Goal: Navigation & Orientation: Find specific page/section

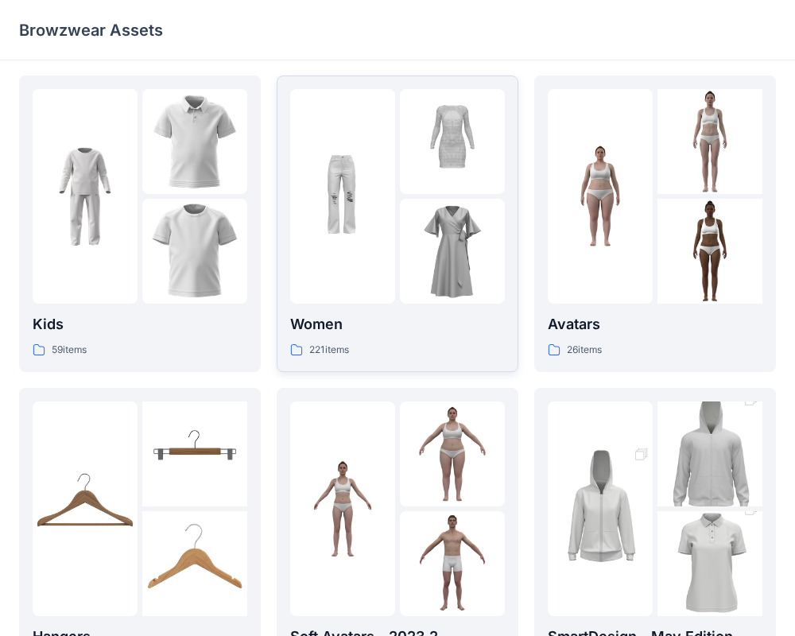
click at [386, 293] on div at bounding box center [342, 196] width 105 height 215
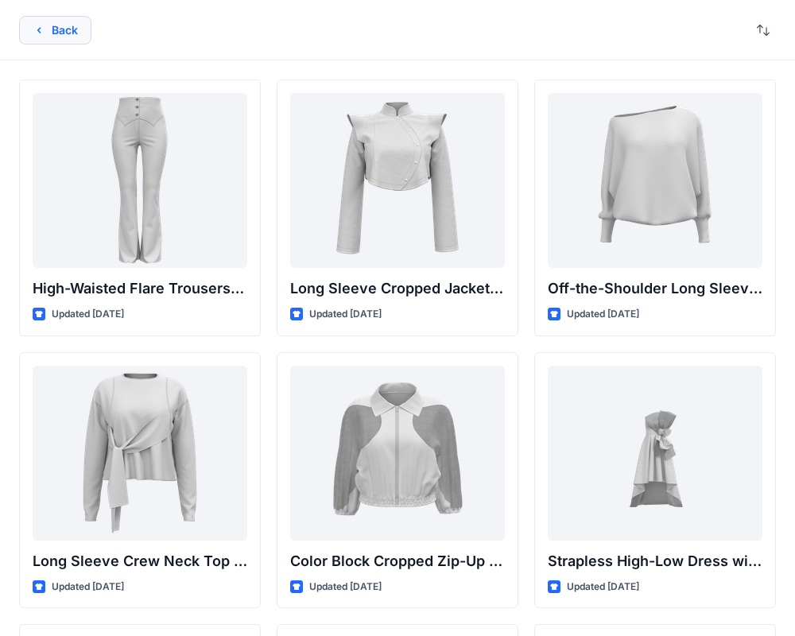
click at [53, 37] on button "Back" at bounding box center [55, 30] width 72 height 29
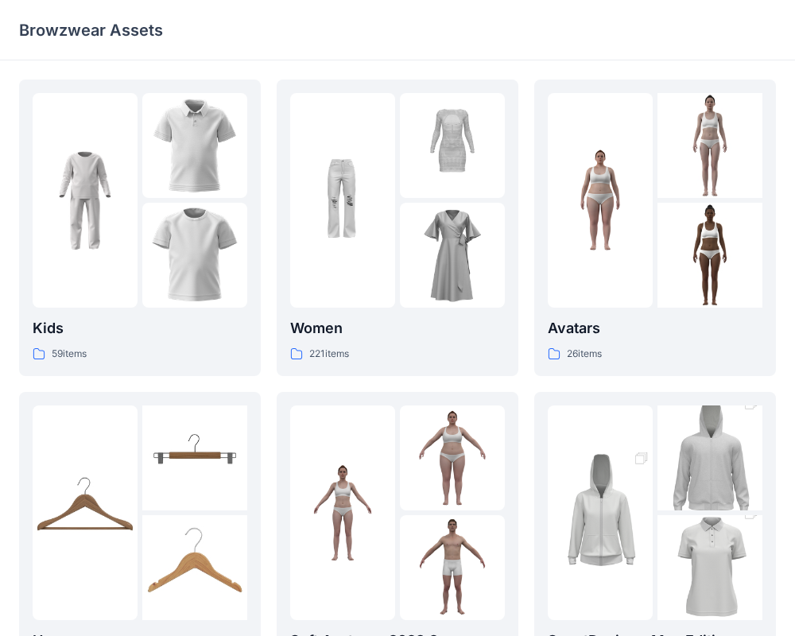
click at [445, 23] on div "Browzwear Assets" at bounding box center [335, 30] width 633 height 22
click at [339, 40] on div "Browzwear Assets" at bounding box center [335, 30] width 633 height 22
click at [599, 168] on img at bounding box center [600, 200] width 105 height 105
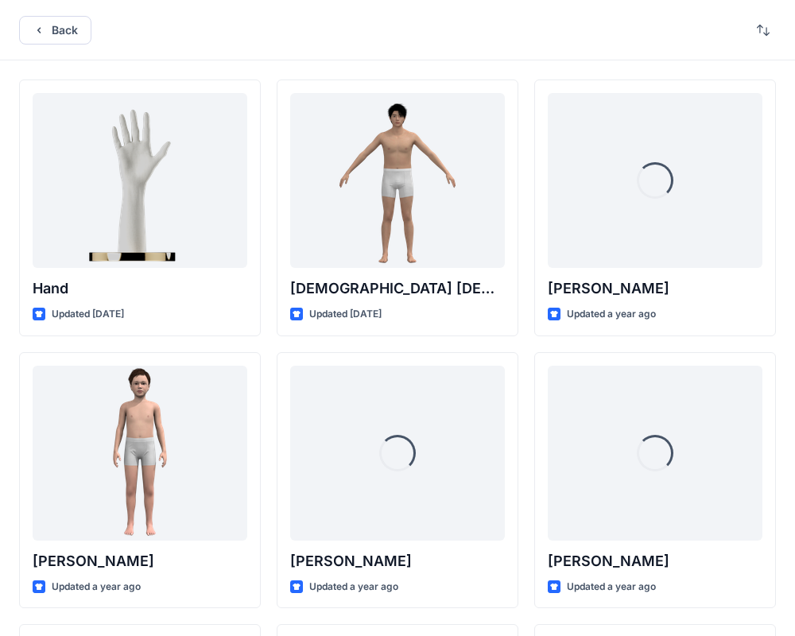
click at [251, 44] on div "Back" at bounding box center [397, 30] width 795 height 60
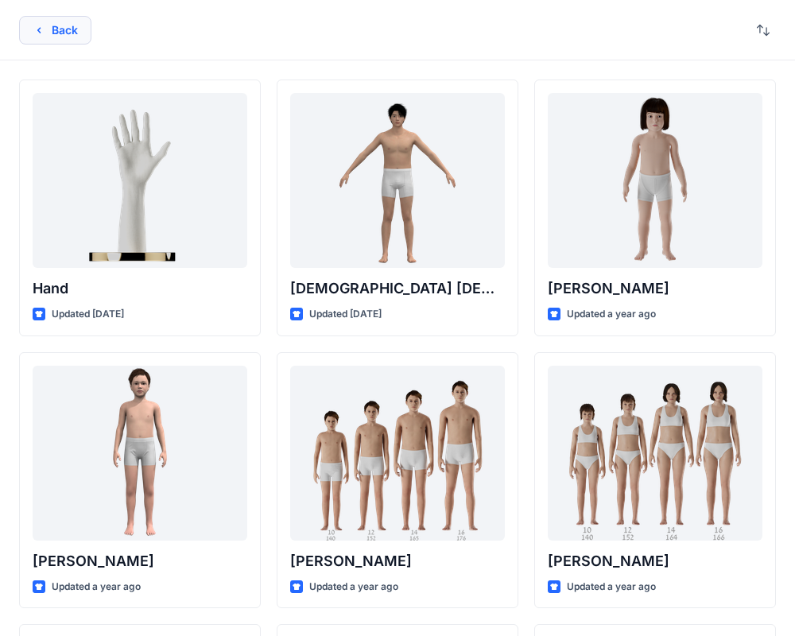
click at [45, 35] on icon "button" at bounding box center [39, 30] width 13 height 13
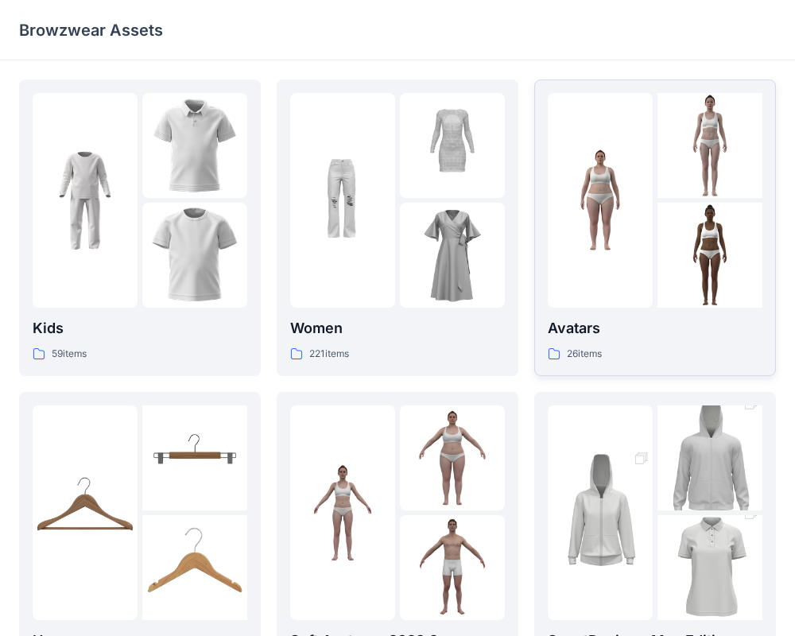
click at [651, 204] on img at bounding box center [600, 200] width 105 height 105
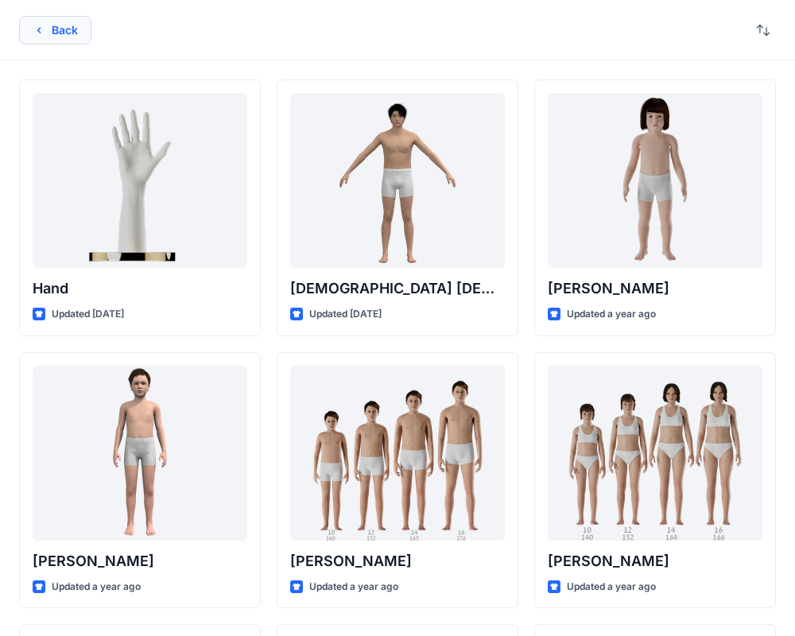
click at [42, 33] on icon "button" at bounding box center [39, 30] width 13 height 13
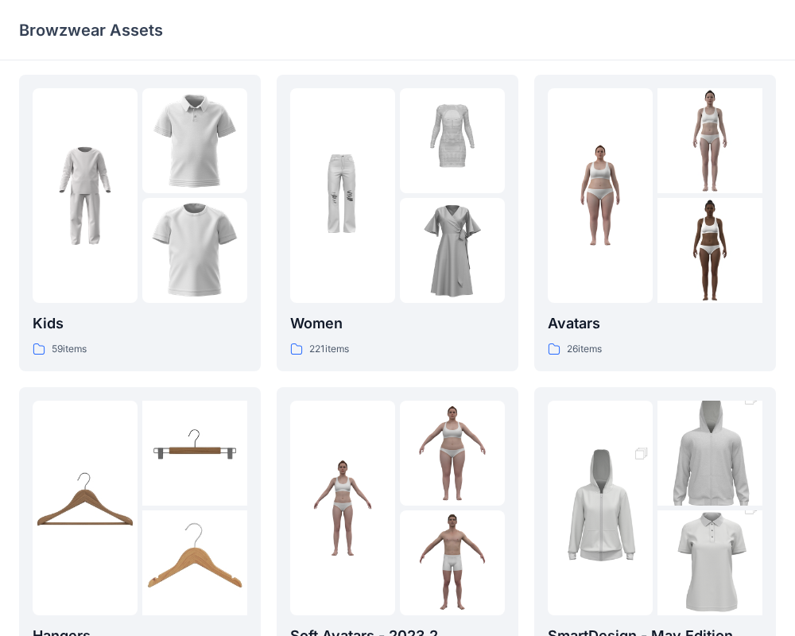
scroll to position [6, 0]
